Goal: Navigation & Orientation: Find specific page/section

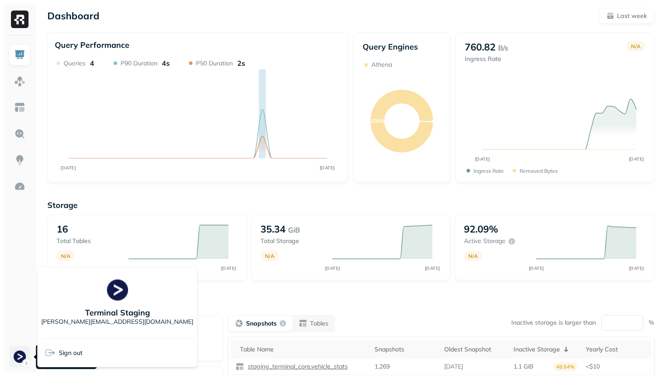
click at [24, 365] on html "Dashboard Last week Query Performance AUG [DATE] Queries 4 P90 Duration 4s P50 …" at bounding box center [331, 244] width 663 height 488
click at [18, 76] on html "Dashboard Last week Query Performance AUG [DATE] Queries 4 P90 Duration 4s P50 …" at bounding box center [331, 244] width 663 height 488
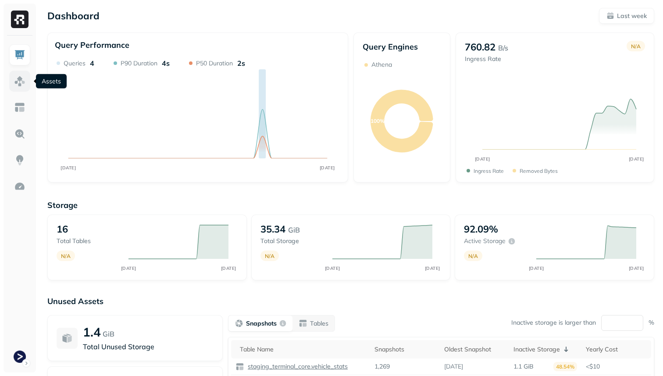
click at [18, 76] on img at bounding box center [19, 80] width 11 height 11
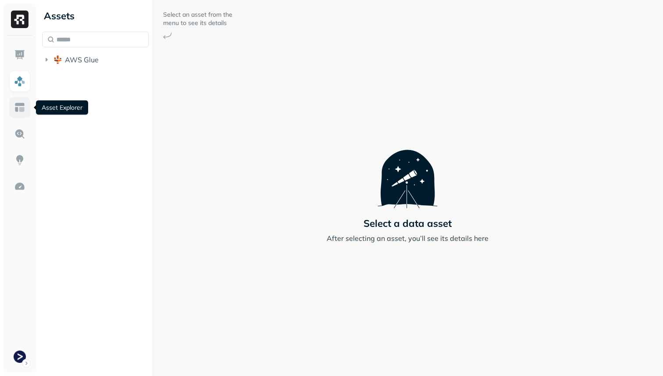
click at [18, 106] on img at bounding box center [19, 107] width 11 height 11
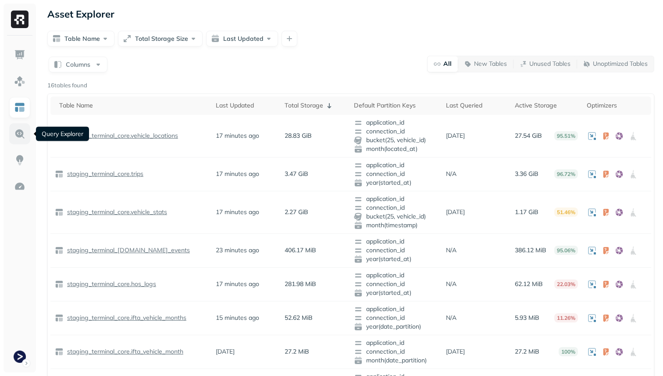
click at [18, 136] on img at bounding box center [19, 133] width 11 height 11
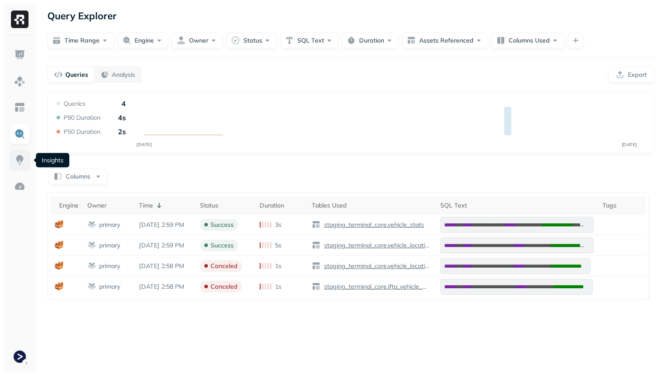
click at [18, 167] on link at bounding box center [19, 160] width 21 height 21
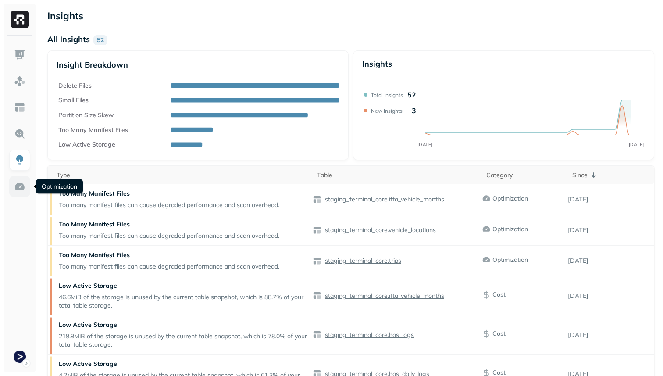
click at [19, 192] on link at bounding box center [19, 186] width 21 height 21
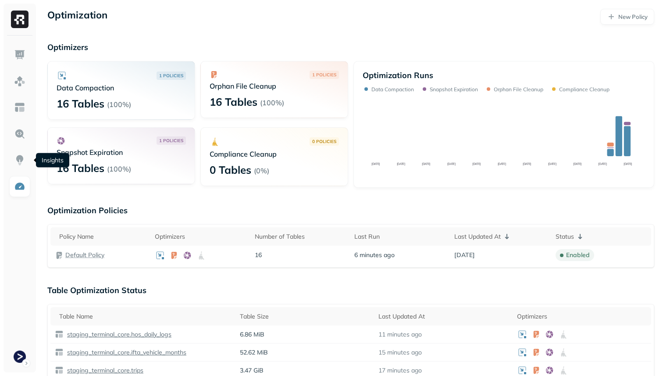
click at [116, 155] on p "Snapshot Expiration" at bounding box center [121, 152] width 129 height 9
click at [16, 110] on img at bounding box center [19, 107] width 11 height 11
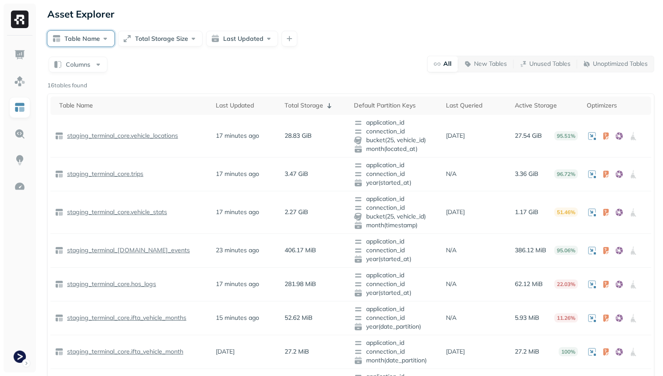
click at [85, 40] on button "Table Name" at bounding box center [80, 39] width 67 height 16
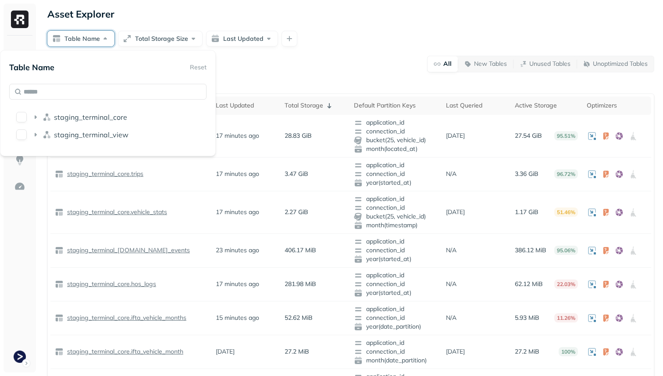
click at [85, 40] on button "Table Name" at bounding box center [80, 39] width 67 height 16
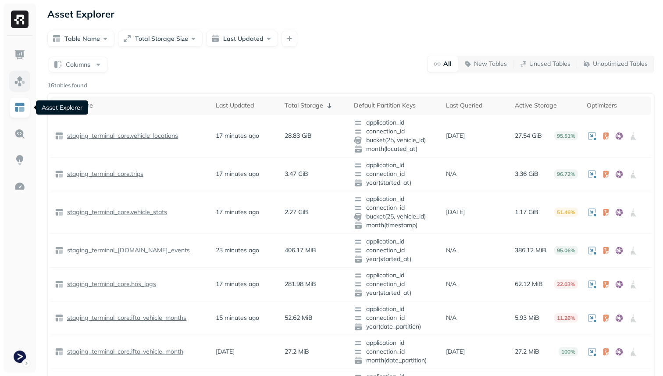
click at [17, 80] on img at bounding box center [19, 80] width 11 height 11
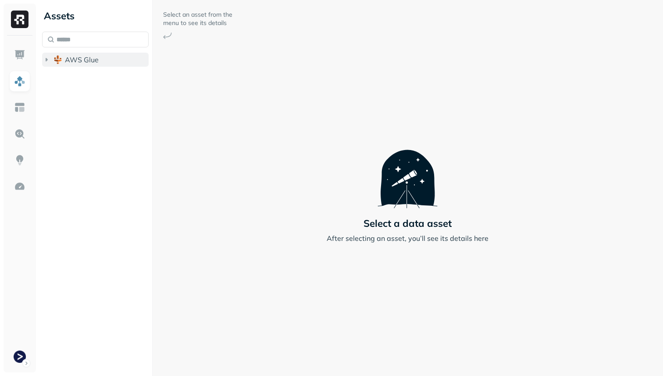
click at [46, 58] on icon "button" at bounding box center [47, 60] width 2 height 4
click at [53, 73] on icon "button" at bounding box center [55, 76] width 9 height 9
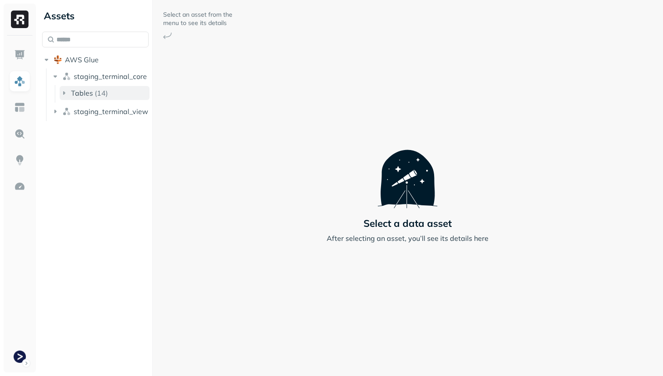
click at [71, 95] on button "Tables ( 14 )" at bounding box center [105, 93] width 90 height 14
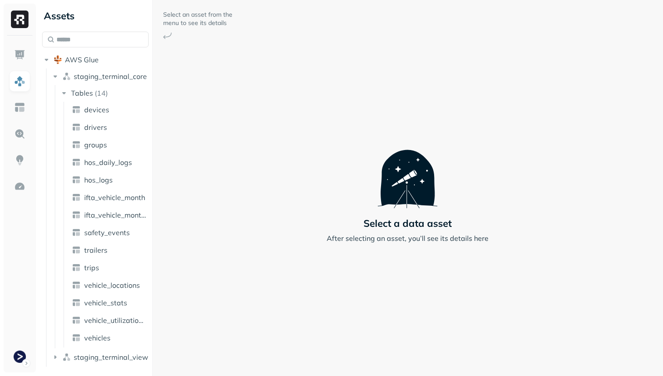
click at [129, 310] on ul "devices drivers groups hos_daily_logs hos_logs ifta_vehicle_month ifta_vehicle_…" at bounding box center [107, 225] width 86 height 246
click at [128, 292] on ul "devices drivers groups hos_daily_logs hos_logs ifta_vehicle_month ifta_vehicle_…" at bounding box center [107, 225] width 86 height 246
click at [126, 282] on span "vehicle_locations" at bounding box center [112, 285] width 56 height 9
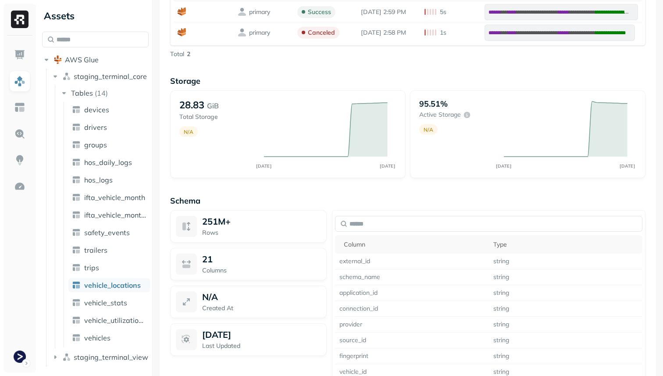
scroll to position [611, 0]
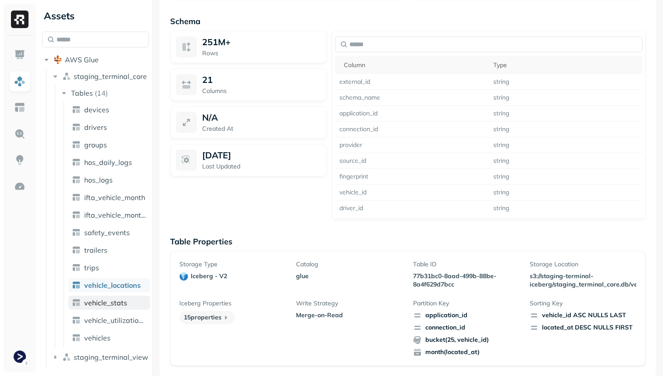
click at [118, 299] on span "vehicle_stats" at bounding box center [105, 302] width 43 height 9
